Goal: Navigation & Orientation: Go to known website

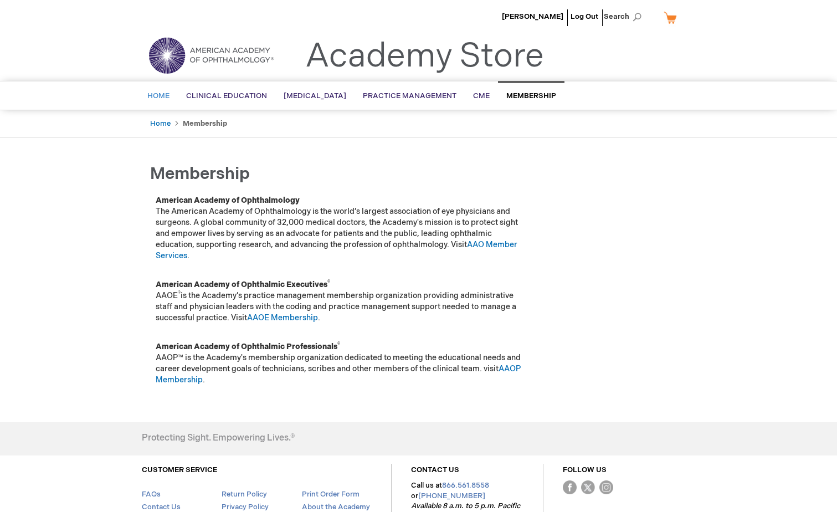
click at [164, 99] on span "Home" at bounding box center [158, 95] width 22 height 9
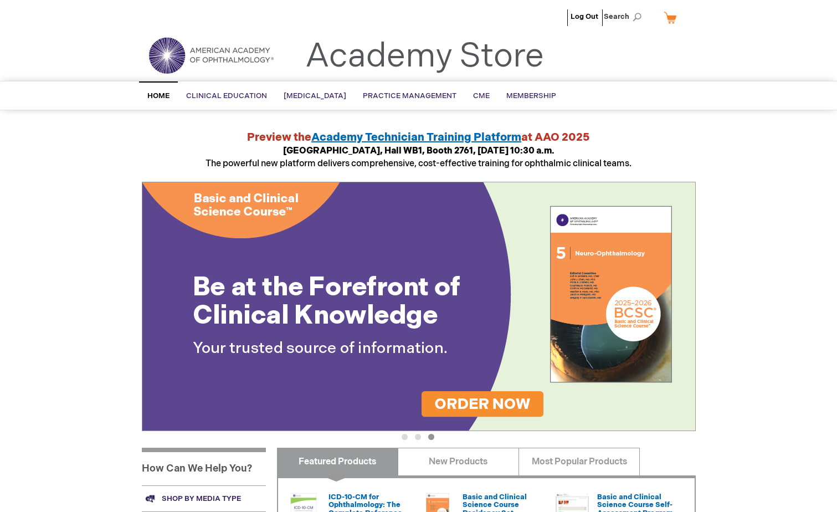
click at [162, 100] on span "Home" at bounding box center [158, 95] width 22 height 9
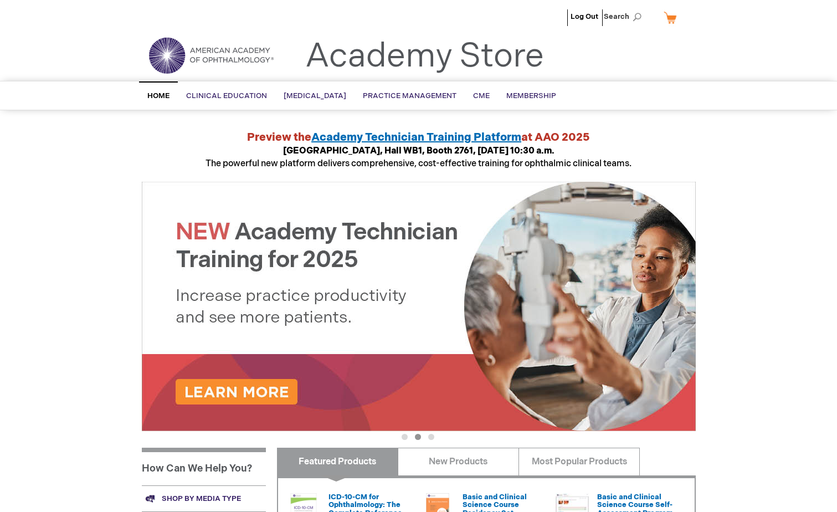
click at [220, 54] on img at bounding box center [211, 55] width 133 height 40
